Goal: Information Seeking & Learning: Learn about a topic

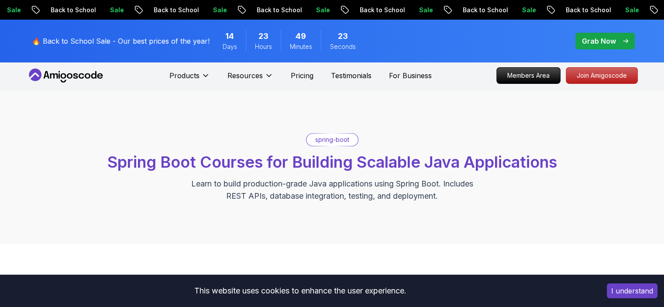
scroll to position [2, 0]
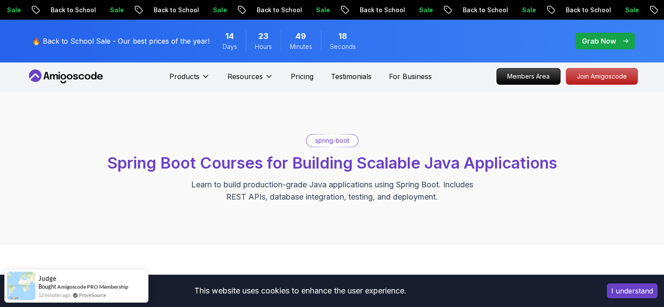
click at [594, 42] on p "Grab Now" at bounding box center [599, 41] width 34 height 10
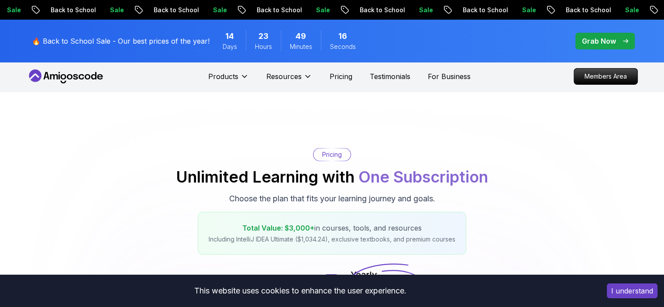
click at [594, 42] on p "Grab Now" at bounding box center [599, 41] width 34 height 10
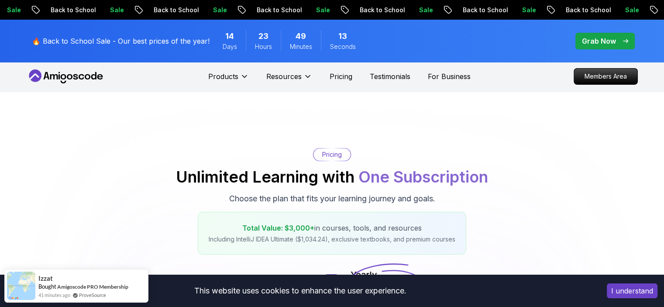
click at [594, 42] on p "Grab Now" at bounding box center [599, 41] width 34 height 10
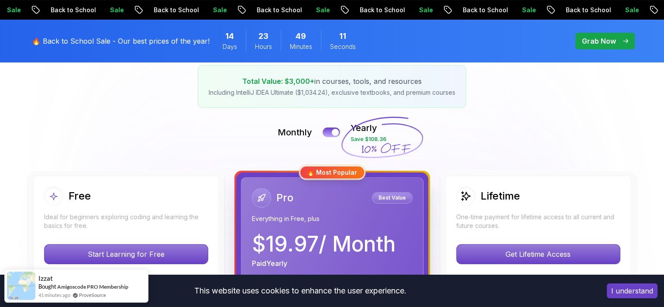
scroll to position [212, 0]
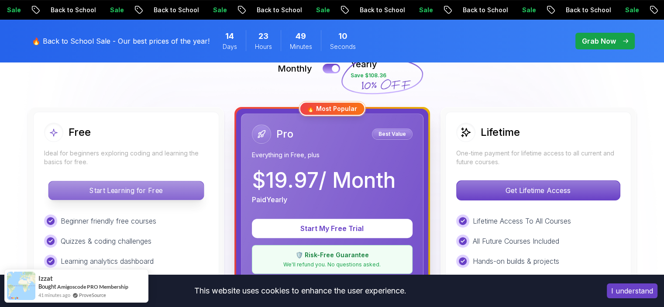
click at [143, 186] on p "Start Learning for Free" at bounding box center [125, 190] width 155 height 18
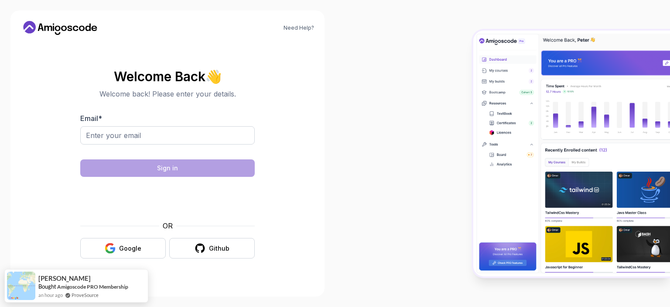
click at [461, 85] on body "Need Help? Welcome Back 👋 Welcome back! Please enter your details. Email * Sign…" at bounding box center [335, 153] width 670 height 307
click at [124, 140] on input "Email *" at bounding box center [167, 135] width 175 height 18
type input "majesticverse369@gmail.com"
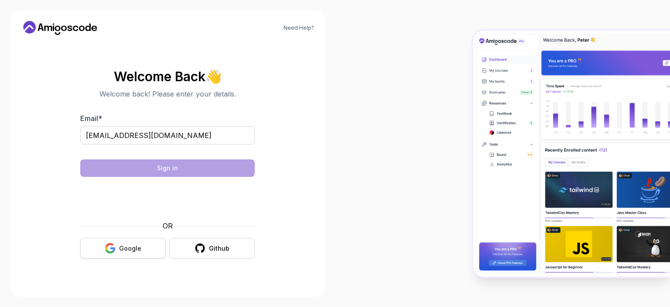
click at [134, 243] on button "Google" at bounding box center [123, 248] width 86 height 21
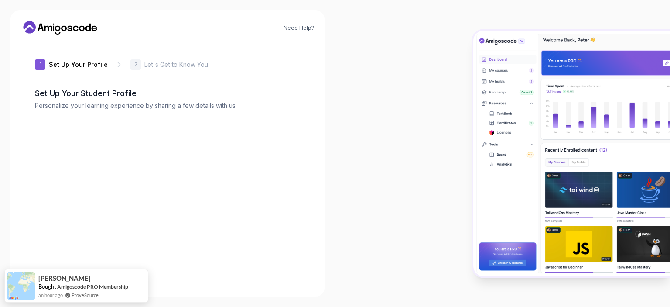
type input "happyowl3f60b"
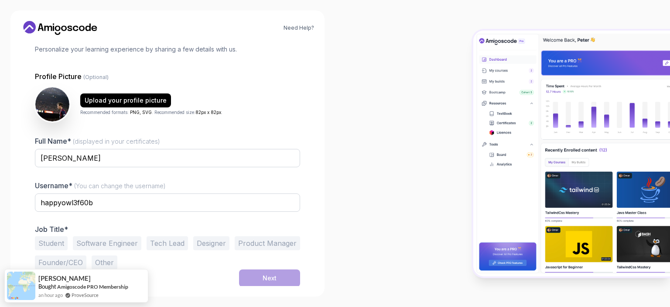
scroll to position [57, 0]
click at [63, 240] on button "Student" at bounding box center [51, 243] width 33 height 14
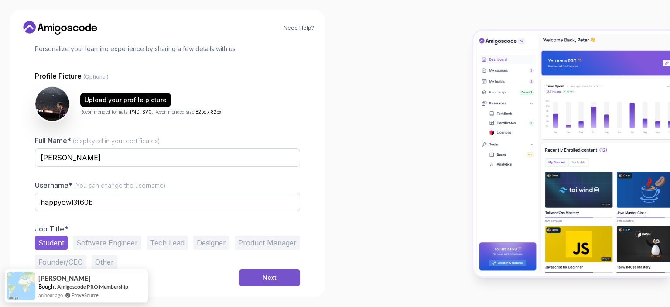
click at [256, 275] on button "Next" at bounding box center [269, 277] width 61 height 17
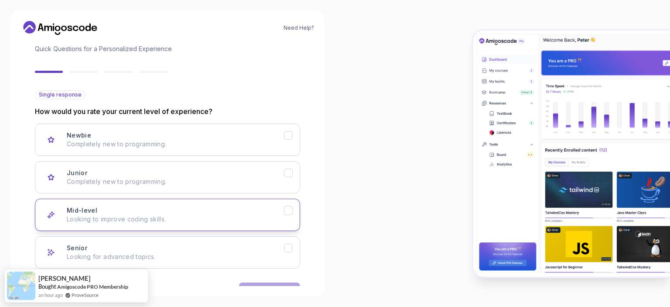
click at [202, 207] on div "Mid-level Looking to improve coding skills." at bounding box center [175, 214] width 217 height 17
click at [257, 284] on button "Next" at bounding box center [269, 290] width 61 height 17
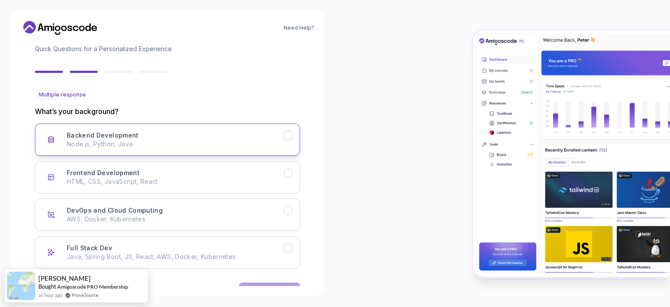
click at [192, 145] on p "Node.js, Python, Java" at bounding box center [175, 144] width 217 height 9
click at [262, 287] on div "Need Help? 2 Let's Get to Know You 1 Set Up Your Profile 2 Let's Get to Know Yo…" at bounding box center [167, 153] width 314 height 286
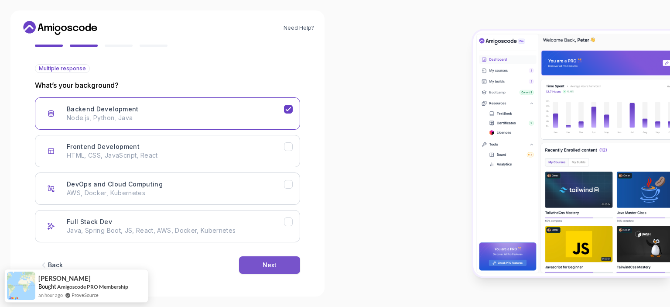
click at [266, 259] on button "Next" at bounding box center [269, 264] width 61 height 17
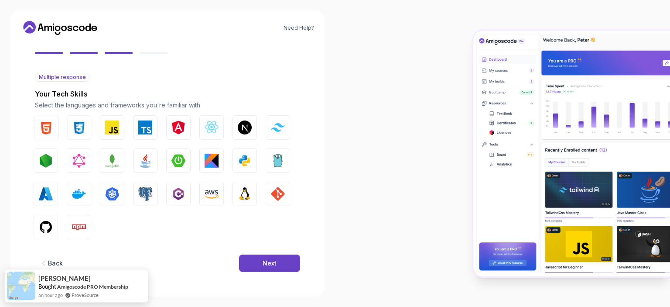
scroll to position [74, 0]
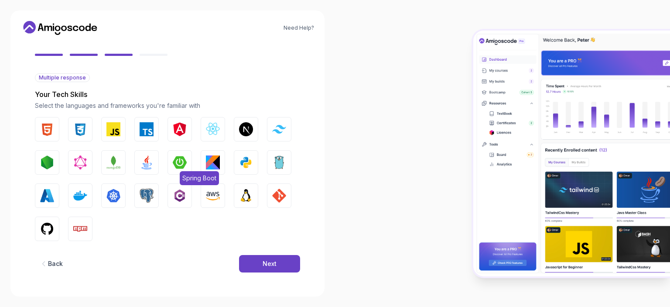
click at [173, 162] on img "button" at bounding box center [180, 162] width 14 height 14
click at [152, 162] on img "button" at bounding box center [147, 162] width 14 height 14
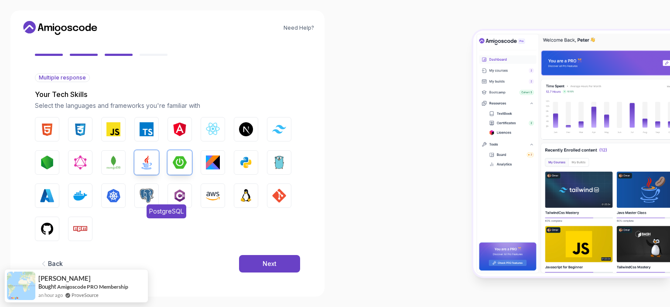
click at [145, 194] on img "button" at bounding box center [147, 195] width 14 height 14
click at [260, 262] on button "Next" at bounding box center [269, 263] width 61 height 17
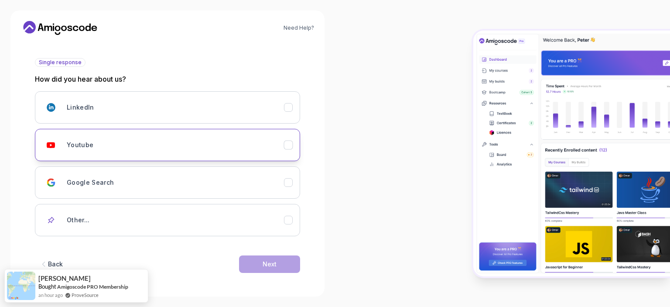
scroll to position [89, 0]
click at [51, 260] on div "Back" at bounding box center [55, 264] width 15 height 9
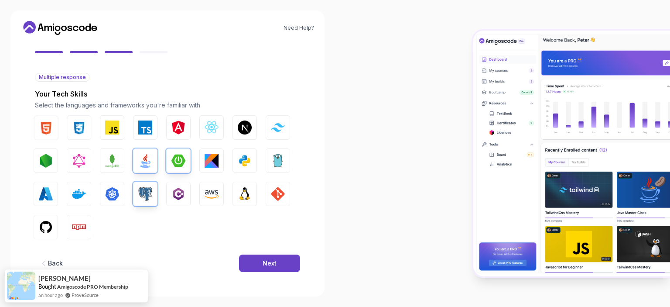
scroll to position [74, 0]
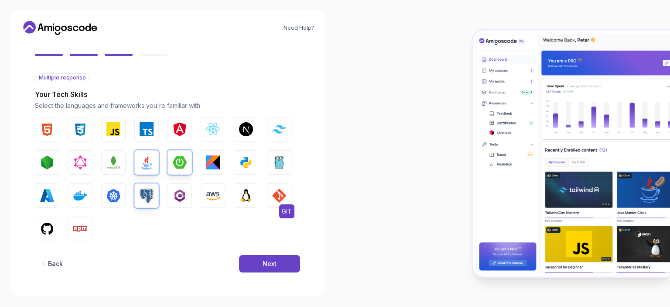
click at [271, 195] on button "GIT" at bounding box center [279, 195] width 24 height 24
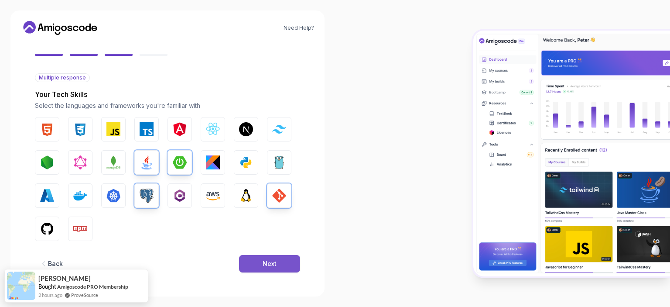
click at [269, 264] on div "Next" at bounding box center [270, 263] width 14 height 9
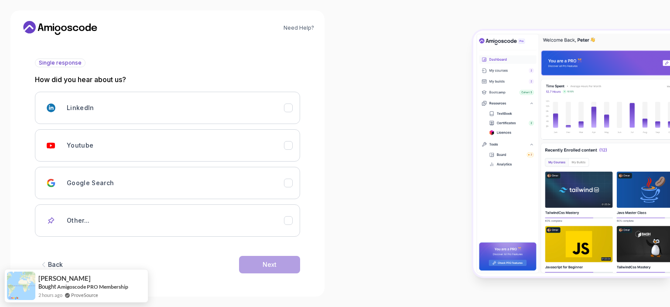
click at [55, 263] on div "Back" at bounding box center [55, 264] width 15 height 9
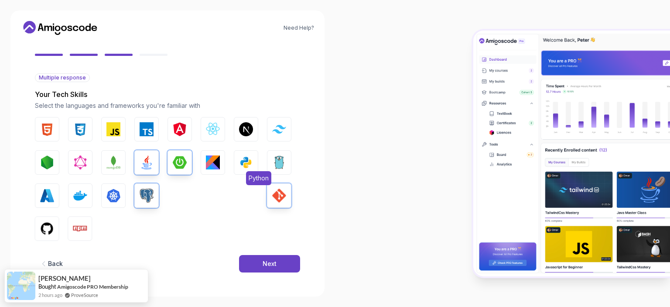
click at [249, 162] on img "button" at bounding box center [246, 162] width 14 height 14
click at [42, 223] on img "button" at bounding box center [47, 229] width 14 height 14
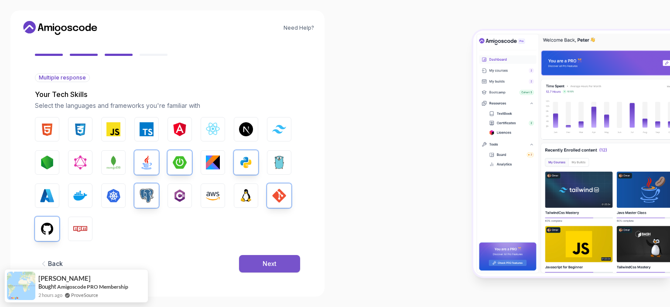
click at [263, 263] on div "Next" at bounding box center [270, 263] width 14 height 9
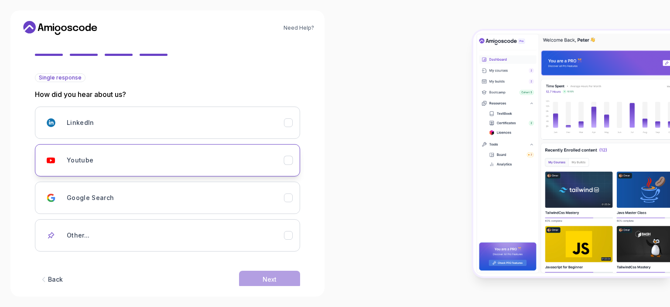
drag, startPoint x: 175, startPoint y: 148, endPoint x: 174, endPoint y: 153, distance: 4.9
click at [174, 153] on button "Youtube" at bounding box center [167, 160] width 265 height 32
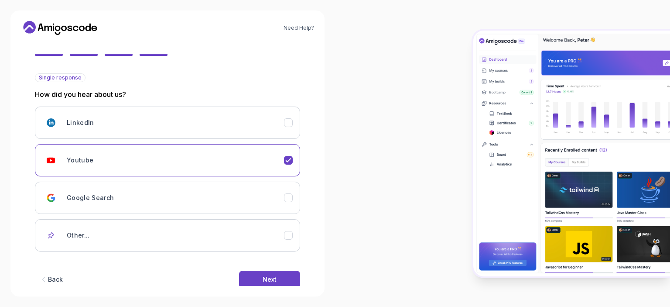
click at [276, 287] on div "Need Help? 2 Let's Get to Know You 1 Set Up Your Profile 2 Let's Get to Know Yo…" at bounding box center [167, 153] width 314 height 286
click at [277, 279] on button "Next" at bounding box center [269, 279] width 61 height 17
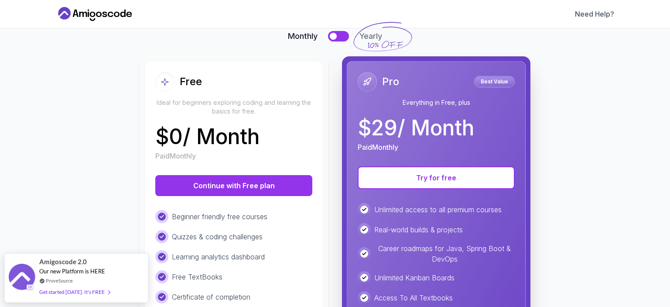
scroll to position [66, 0]
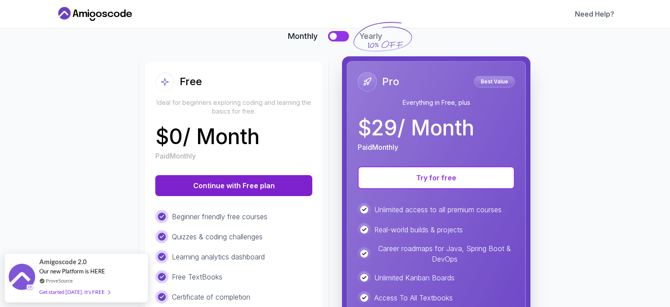
click at [250, 185] on button "Continue with Free plan" at bounding box center [233, 185] width 157 height 21
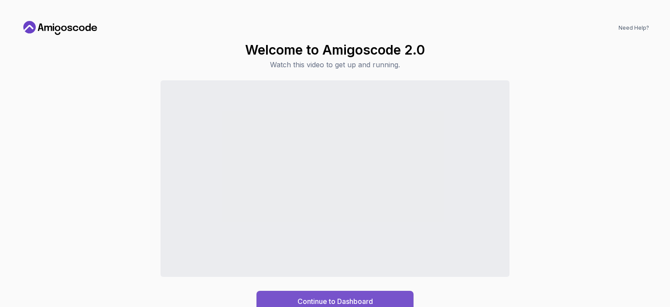
click at [362, 306] on div "Continue to Dashboard" at bounding box center [335, 301] width 75 height 10
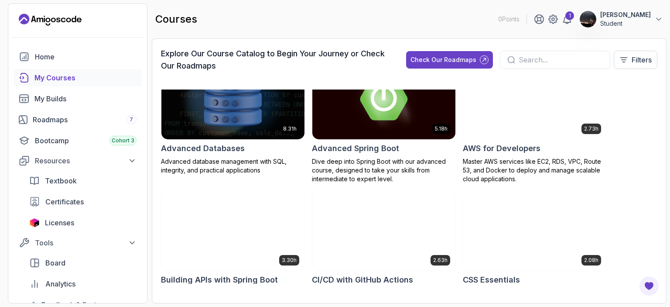
scroll to position [31, 0]
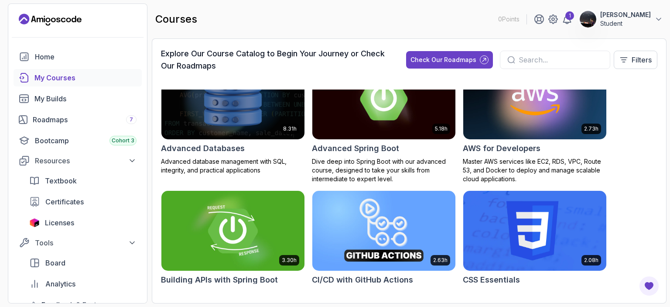
click at [262, 222] on img at bounding box center [233, 230] width 150 height 84
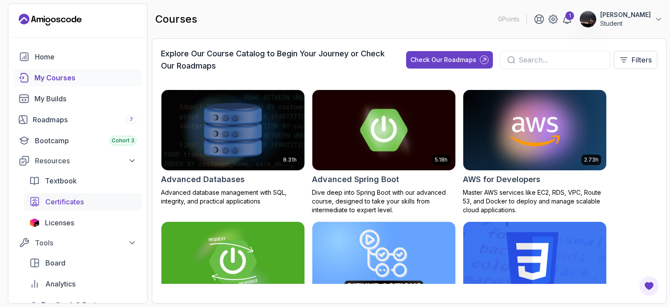
click at [111, 202] on div "Certificates" at bounding box center [90, 201] width 91 height 10
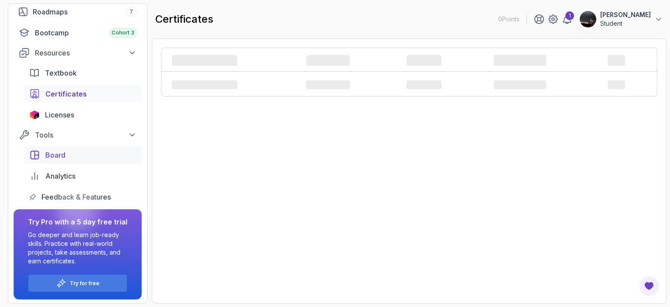
scroll to position [108, 0]
click at [572, 19] on link "1" at bounding box center [567, 19] width 10 height 10
click at [223, 135] on div "‌ ‌ ‌ ‌ ‌ ‌ ‌ ‌ ‌ ‌ ‌" at bounding box center [409, 170] width 515 height 265
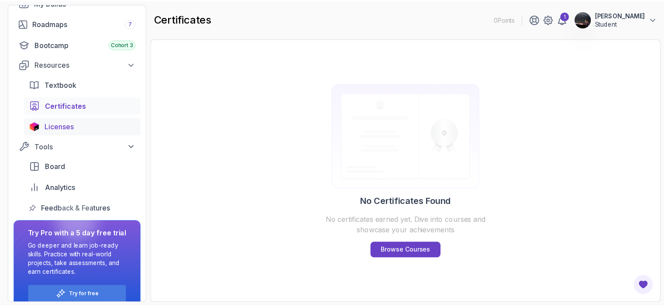
scroll to position [94, 0]
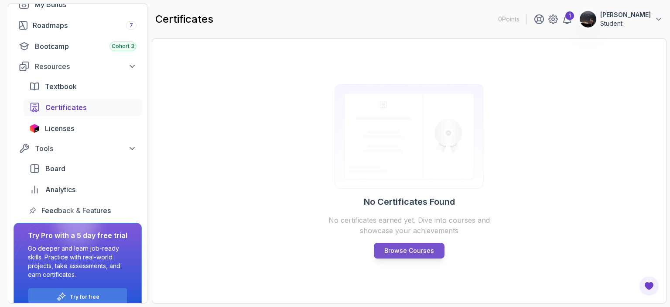
click at [418, 252] on p "Browse Courses" at bounding box center [409, 250] width 50 height 9
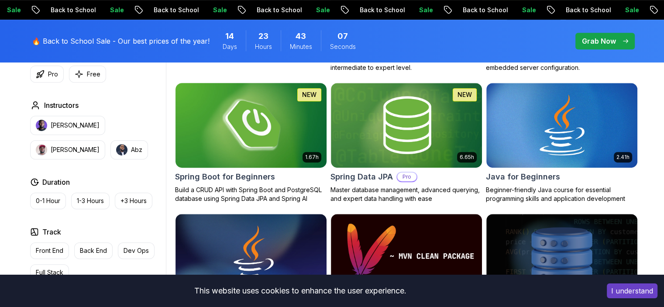
scroll to position [389, 0]
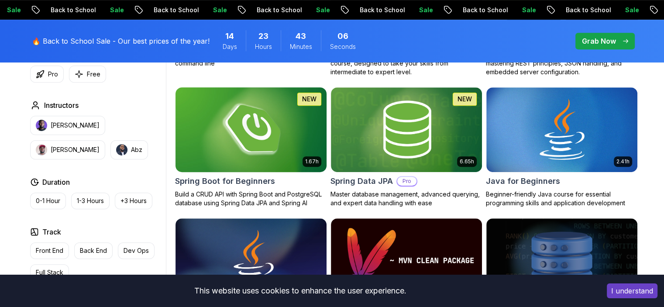
click at [269, 149] on img at bounding box center [250, 129] width 158 height 89
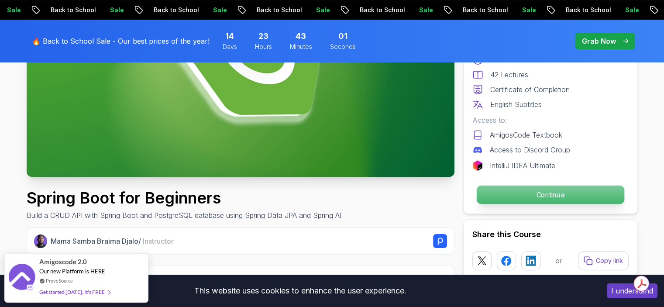
scroll to position [178, 0]
click at [496, 199] on p "Continue" at bounding box center [549, 194] width 147 height 18
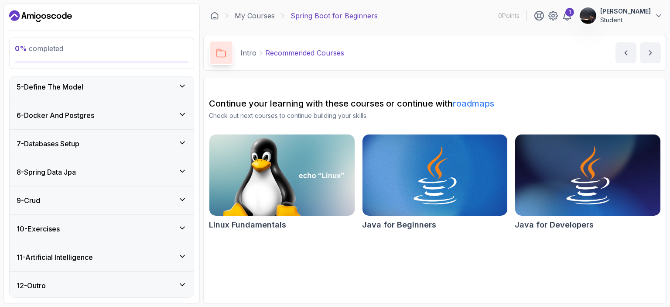
scroll to position [190, 0]
click at [174, 93] on div "5 - Define The Model" at bounding box center [102, 87] width 184 height 28
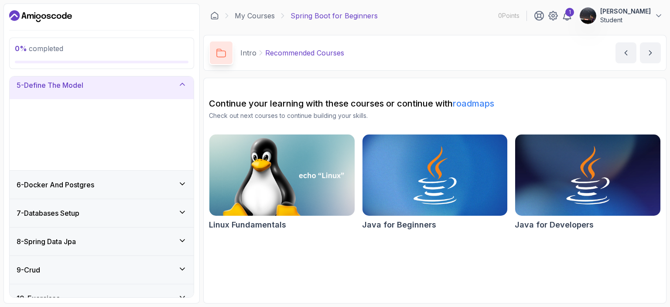
scroll to position [117, 0]
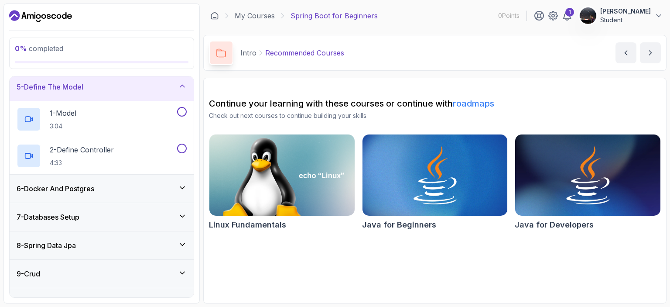
click at [174, 93] on div "5 - Define The Model" at bounding box center [102, 87] width 184 height 28
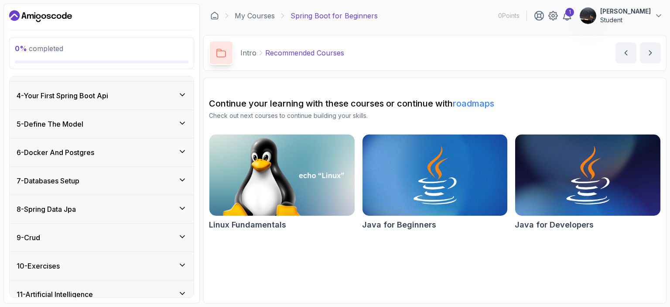
scroll to position [74, 0]
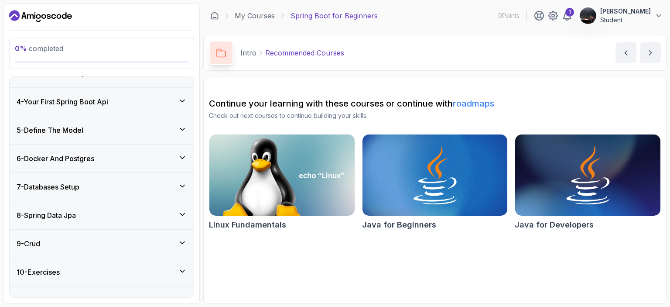
click at [174, 93] on div "4 - Your First Spring Boot Api" at bounding box center [102, 102] width 184 height 28
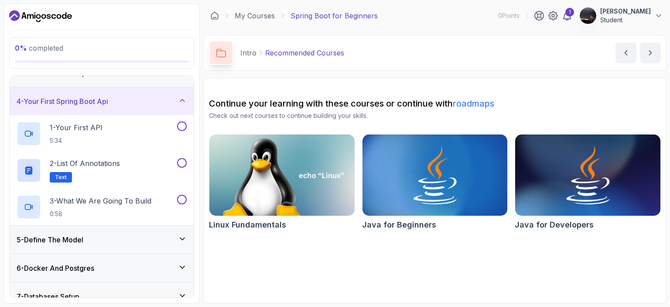
click at [174, 93] on div "4 - Your First Spring Boot Api" at bounding box center [102, 101] width 184 height 28
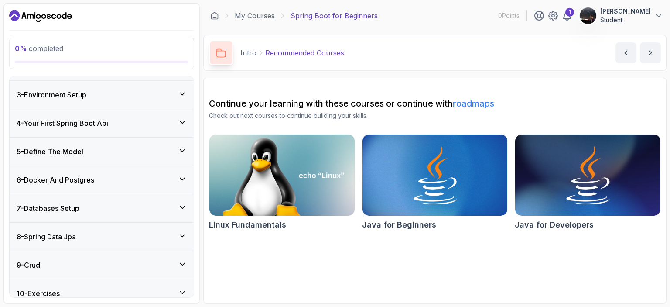
scroll to position [46, 0]
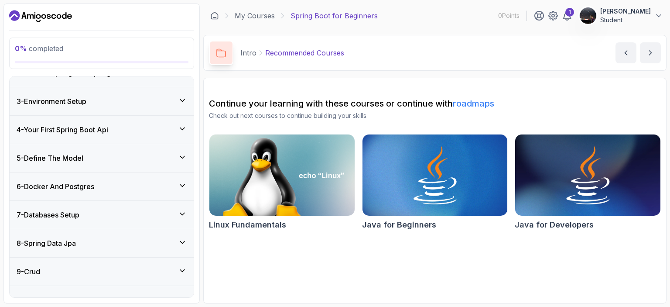
click at [174, 93] on div "3 - Environment Setup" at bounding box center [102, 101] width 184 height 28
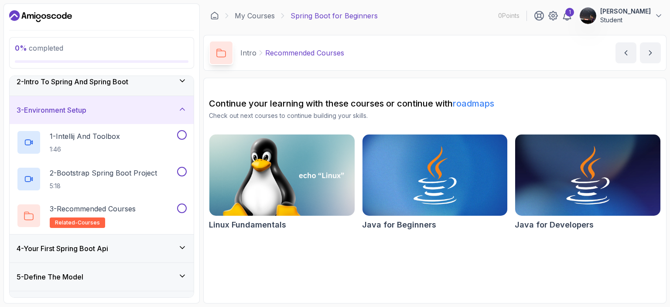
scroll to position [37, 0]
click at [175, 83] on div "2 - Intro To Spring And Spring Boot" at bounding box center [102, 81] width 170 height 10
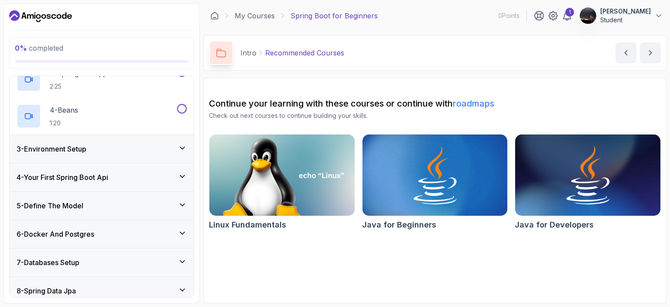
scroll to position [160, 0]
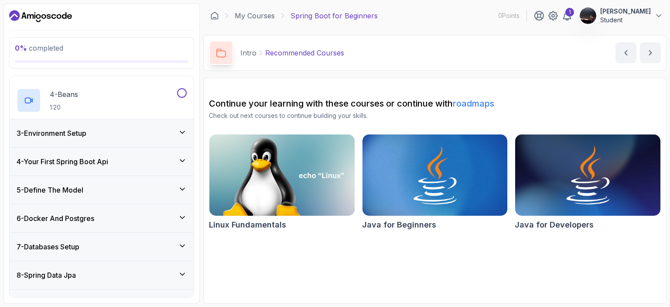
click at [164, 219] on div "6 - Docker And Postgres" at bounding box center [102, 218] width 170 height 10
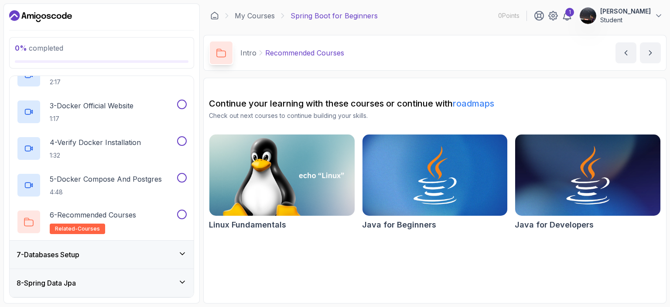
scroll to position [224, 0]
click at [161, 256] on div "7 - Databases Setup" at bounding box center [102, 255] width 170 height 10
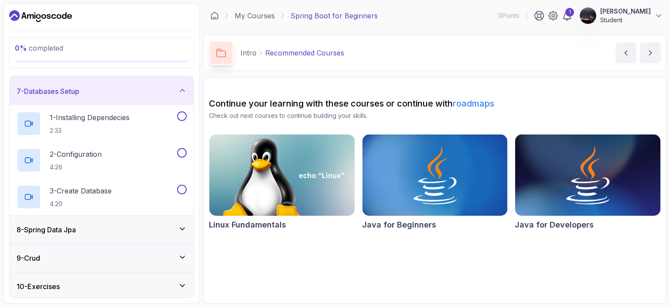
scroll to position [169, 0]
click at [158, 233] on div "8 - Spring Data Jpa" at bounding box center [102, 229] width 170 height 10
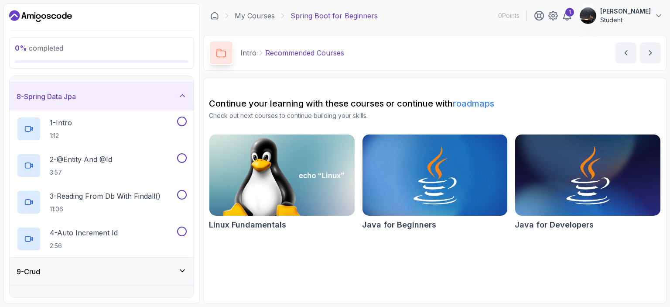
scroll to position [263, 0]
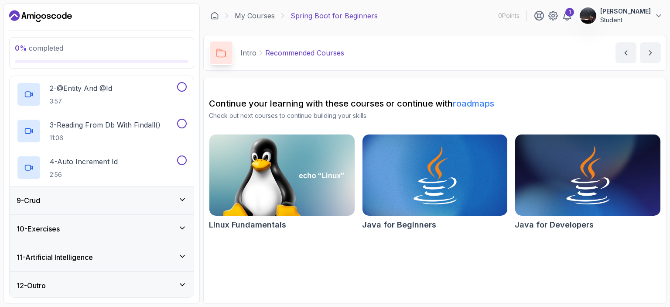
click at [119, 193] on div "9 - Crud" at bounding box center [102, 200] width 184 height 28
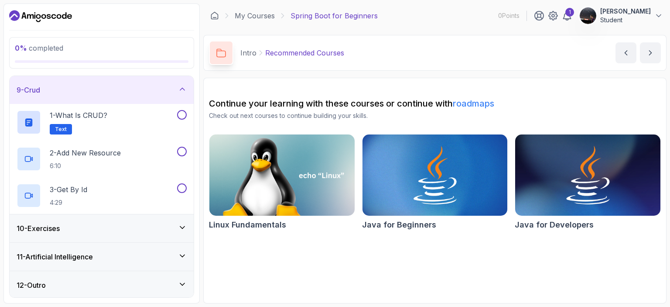
scroll to position [227, 0]
click at [120, 233] on div "10 - Exercises" at bounding box center [102, 228] width 184 height 28
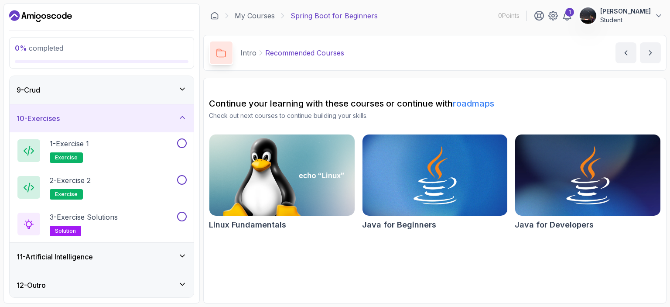
click at [120, 251] on div "11 - Artificial Intelligence" at bounding box center [102, 256] width 170 height 10
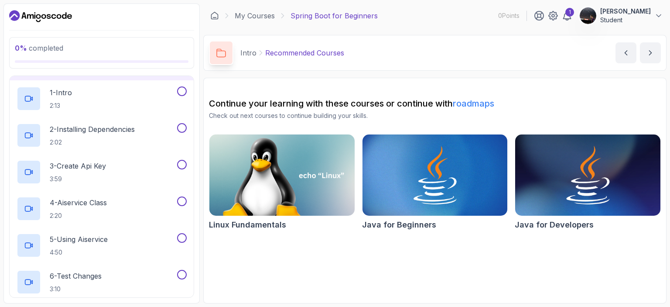
scroll to position [374, 0]
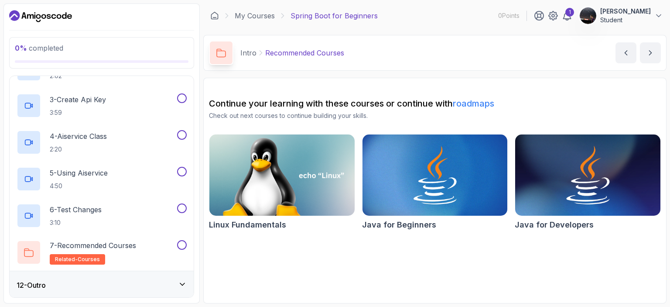
click at [125, 281] on div "12 - Outro" at bounding box center [102, 285] width 170 height 10
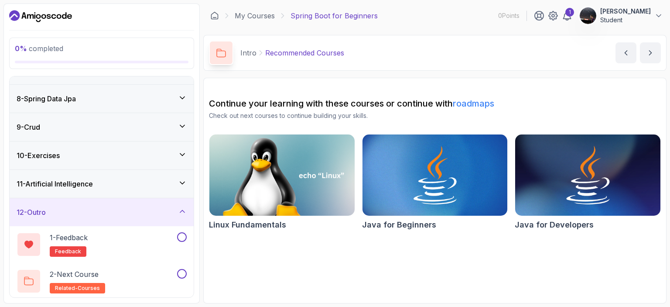
scroll to position [190, 0]
click at [120, 213] on div "12 - Outro" at bounding box center [102, 212] width 170 height 10
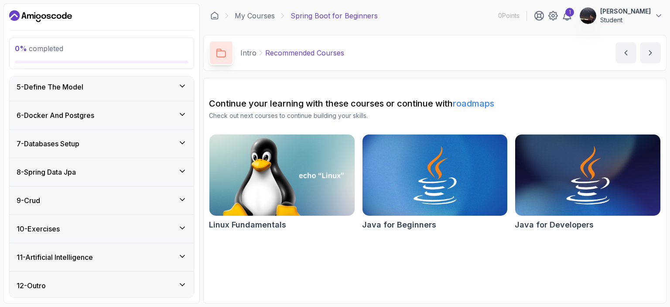
scroll to position [0, 0]
